Goal: Navigation & Orientation: Find specific page/section

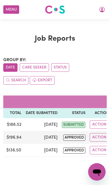
scroll to position [0, 137]
click at [101, 8] on icon "My Account" at bounding box center [101, 9] width 7 height 7
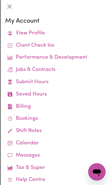
click at [58, 70] on link "Jobs & Contracts" at bounding box center [55, 70] width 100 height 12
click at [50, 45] on link "Client Check Ins" at bounding box center [55, 46] width 100 height 12
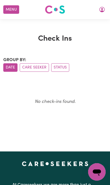
click at [98, 9] on icon "My Account" at bounding box center [101, 9] width 7 height 7
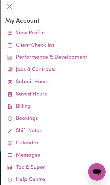
click at [58, 35] on link "View Profile" at bounding box center [55, 33] width 100 height 12
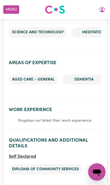
scroll to position [1081, 0]
click at [32, 154] on span "Self Declared" at bounding box center [22, 156] width 27 height 4
click at [27, 154] on span "Self Declared" at bounding box center [22, 156] width 27 height 4
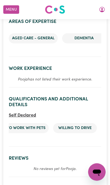
scroll to position [0, 100]
click at [29, 113] on span "Self Declared" at bounding box center [22, 115] width 27 height 4
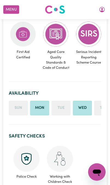
click at [100, 10] on icon "My Account" at bounding box center [101, 9] width 7 height 7
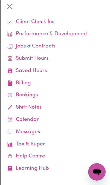
scroll to position [23, 0]
